Goal: Check status: Check status

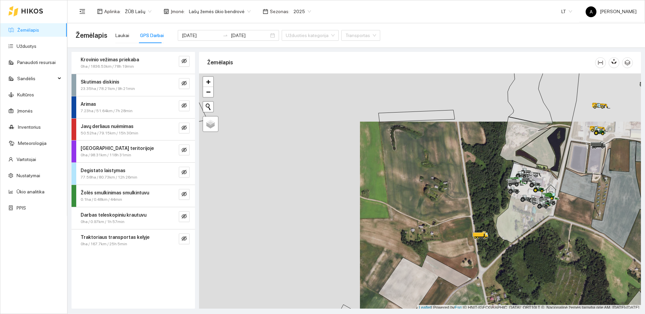
scroll to position [2, 0]
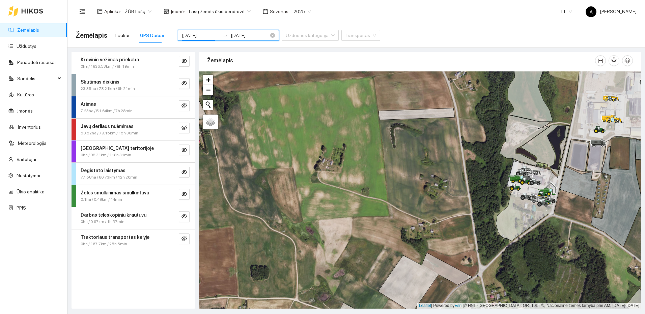
click at [206, 35] on input "[DATE]" at bounding box center [201, 35] width 38 height 7
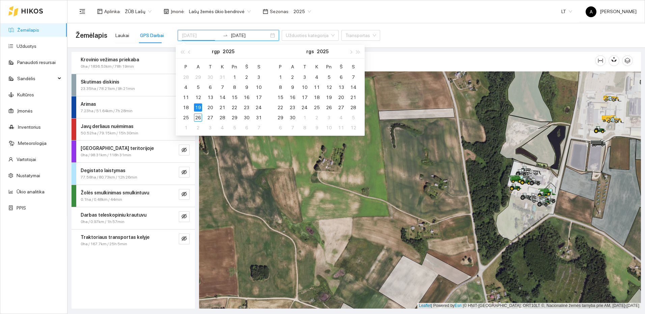
type input "[DATE]"
click at [195, 117] on div "26" at bounding box center [198, 118] width 8 height 8
type input "[DATE]"
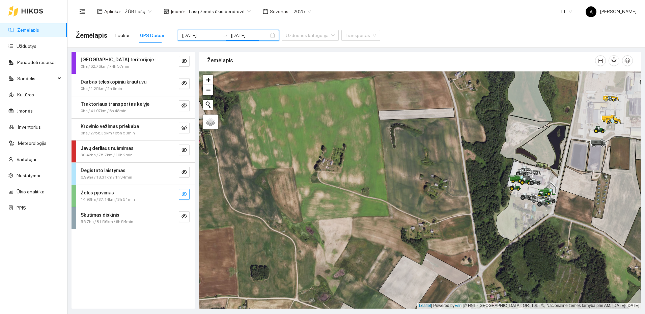
click at [181, 194] on button "button" at bounding box center [184, 194] width 11 height 11
click at [171, 194] on icon "search" at bounding box center [170, 194] width 5 height 5
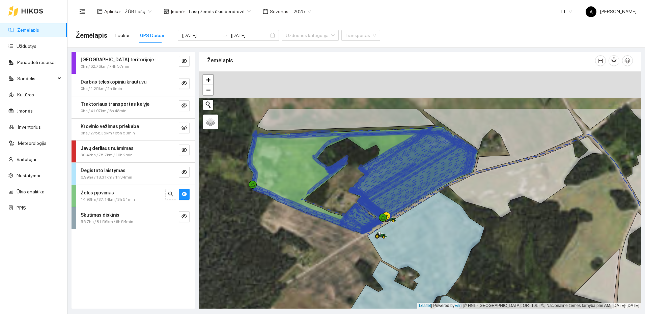
drag, startPoint x: 271, startPoint y: 210, endPoint x: 281, endPoint y: 271, distance: 61.9
click at [281, 271] on div at bounding box center [420, 190] width 442 height 237
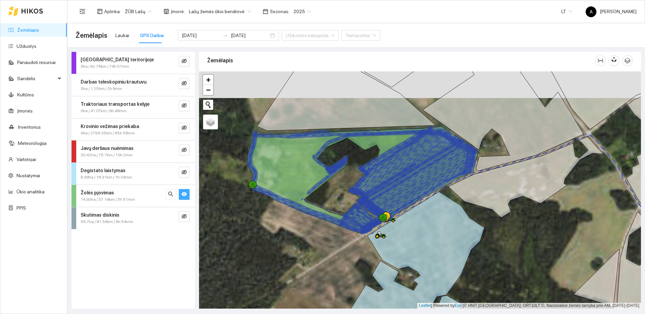
click at [187, 192] on button "button" at bounding box center [184, 194] width 11 height 11
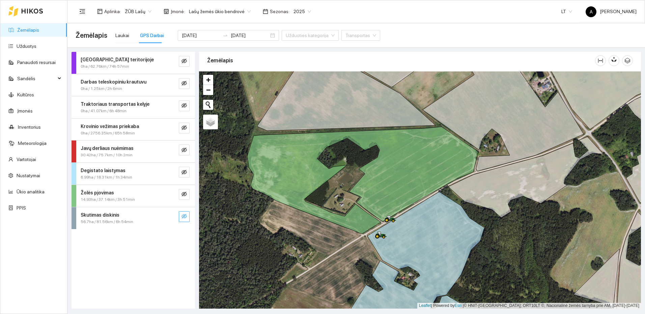
click at [183, 218] on icon "eye-invisible" at bounding box center [183, 216] width 5 height 5
click at [171, 215] on icon "search" at bounding box center [170, 216] width 5 height 5
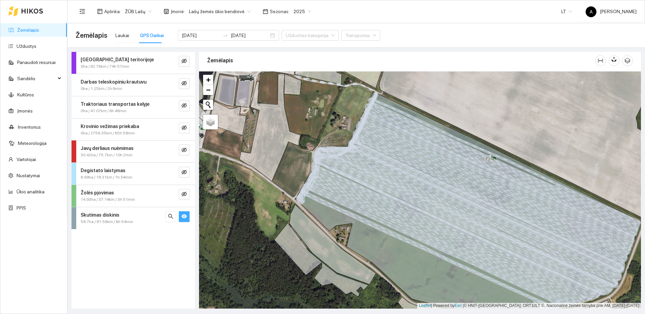
click at [185, 217] on icon "eye" at bounding box center [183, 217] width 5 height 4
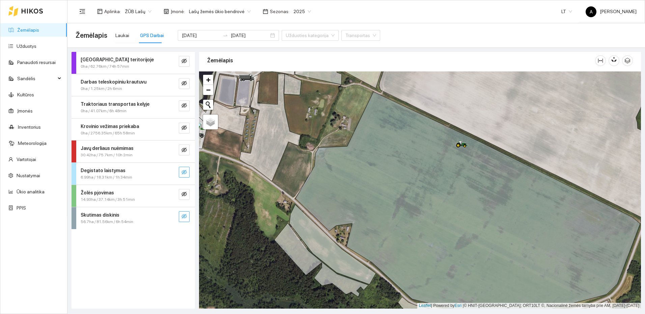
click at [181, 173] on icon "eye-invisible" at bounding box center [183, 172] width 5 height 5
click at [171, 173] on icon "search" at bounding box center [170, 172] width 5 height 5
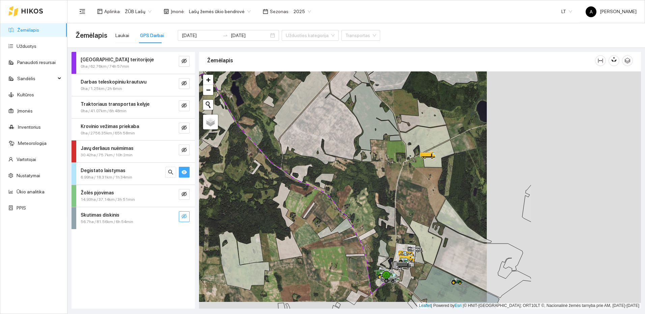
drag, startPoint x: 377, startPoint y: 187, endPoint x: 370, endPoint y: 187, distance: 6.7
click at [370, 187] on div at bounding box center [420, 190] width 442 height 237
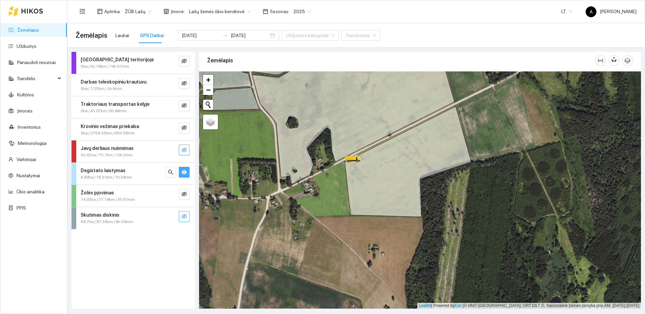
click at [184, 151] on icon "eye-invisible" at bounding box center [183, 149] width 5 height 5
click at [185, 170] on icon "eye" at bounding box center [183, 172] width 5 height 5
click at [175, 150] on button "button" at bounding box center [170, 150] width 11 height 11
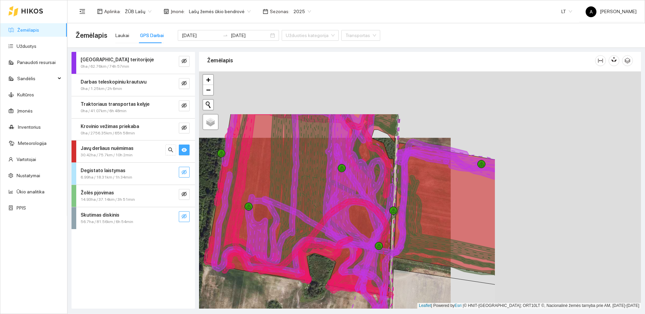
drag, startPoint x: 468, startPoint y: 173, endPoint x: 278, endPoint y: 240, distance: 201.5
click at [278, 240] on icon at bounding box center [318, 200] width 202 height 174
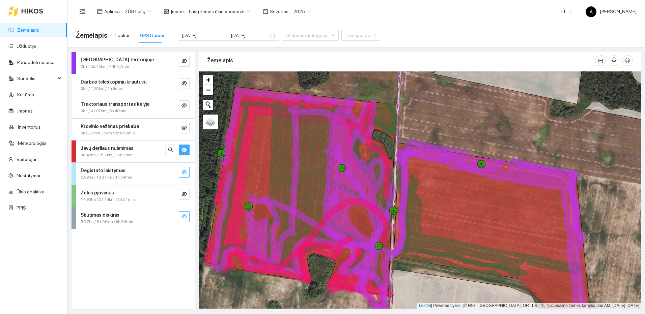
click at [181, 148] on button "button" at bounding box center [184, 150] width 11 height 11
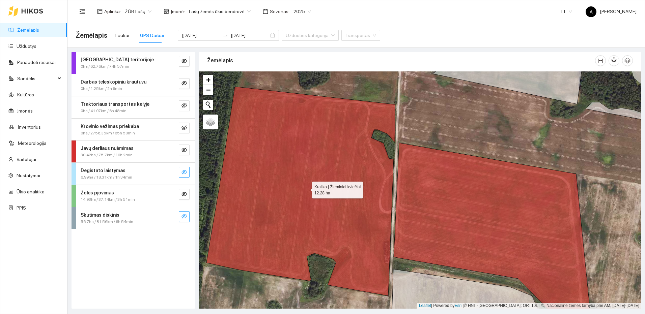
click at [294, 185] on icon at bounding box center [300, 191] width 189 height 209
click at [185, 155] on button "button" at bounding box center [184, 150] width 11 height 11
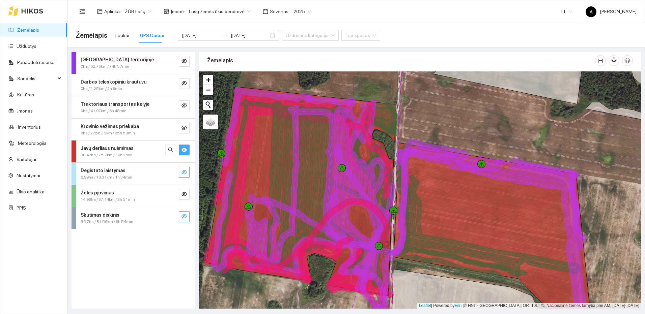
click at [185, 153] on span "eye" at bounding box center [183, 150] width 5 height 6
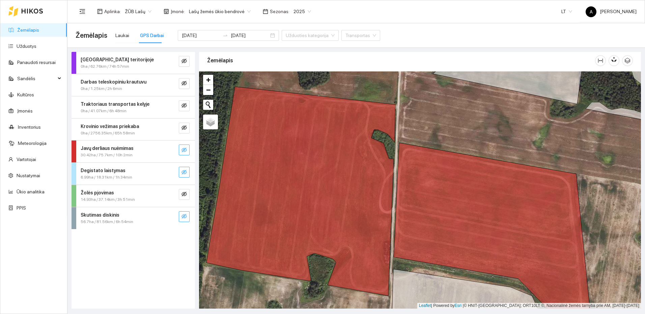
click at [185, 153] on span "eye-invisible" at bounding box center [183, 150] width 5 height 6
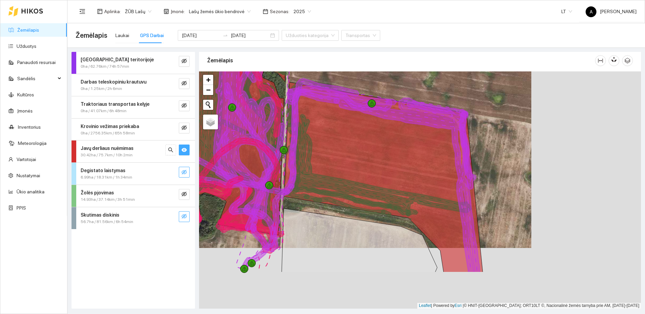
drag, startPoint x: 369, startPoint y: 193, endPoint x: 305, endPoint y: 163, distance: 70.5
click at [305, 163] on icon at bounding box center [371, 165] width 201 height 101
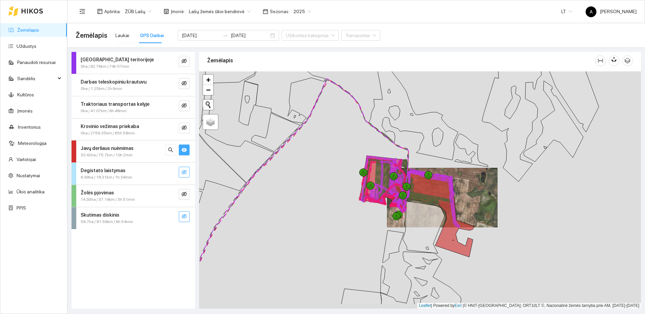
drag, startPoint x: 458, startPoint y: 257, endPoint x: 451, endPoint y: 220, distance: 37.4
click at [451, 220] on icon at bounding box center [440, 213] width 68 height 87
